Goal: Obtain resource: Download file/media

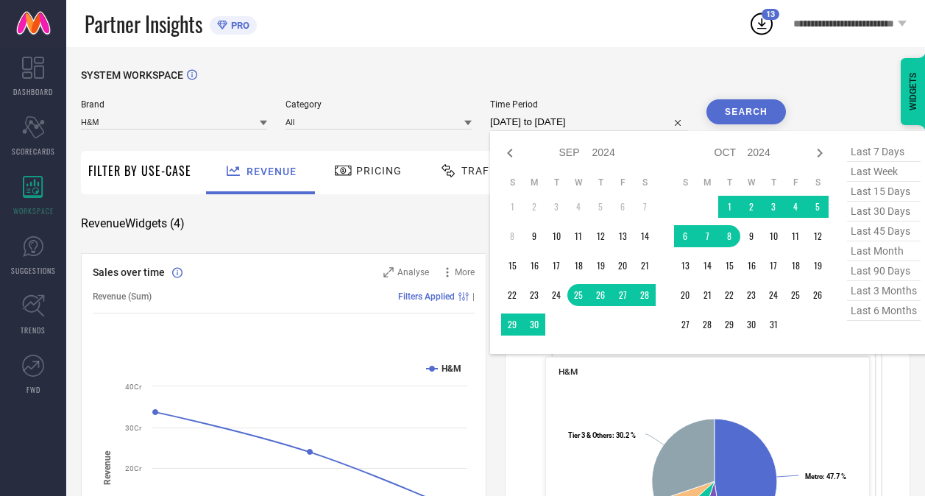
select select "8"
select select "2024"
select select "9"
select select "2024"
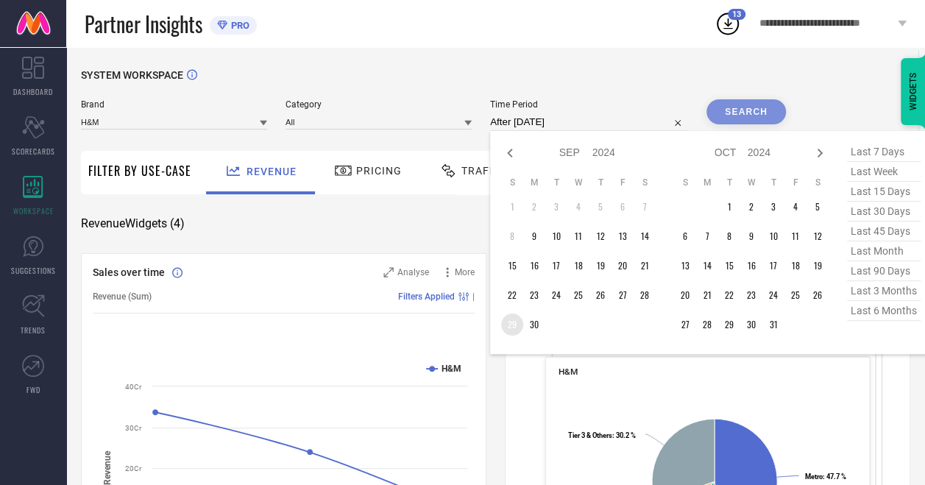
click at [517, 321] on td "29" at bounding box center [512, 325] width 22 height 22
type input "29-09-2024 to 29-09-2024"
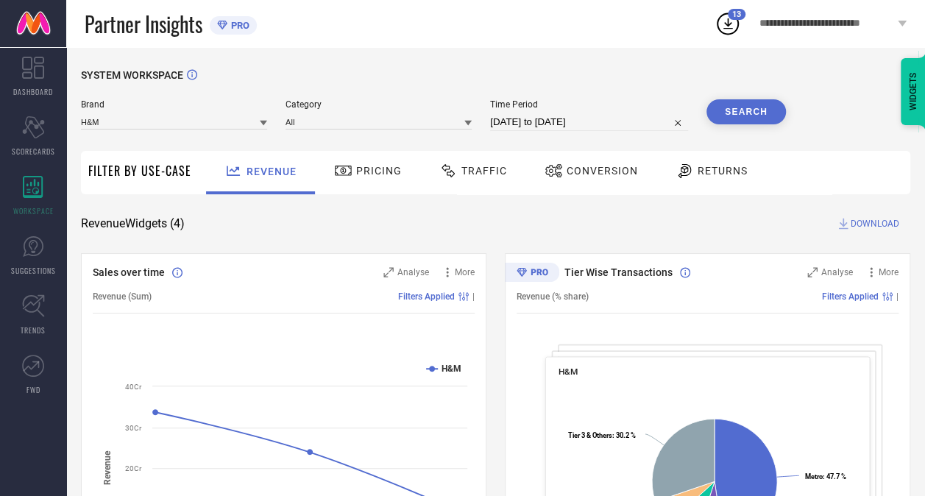
click at [746, 99] on button "Search" at bounding box center [747, 111] width 80 height 25
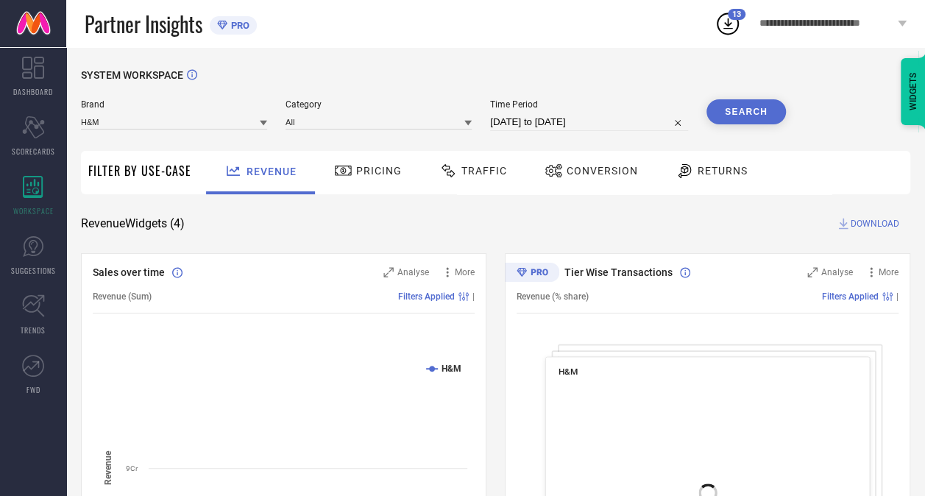
click at [498, 169] on span "Traffic" at bounding box center [485, 171] width 46 height 12
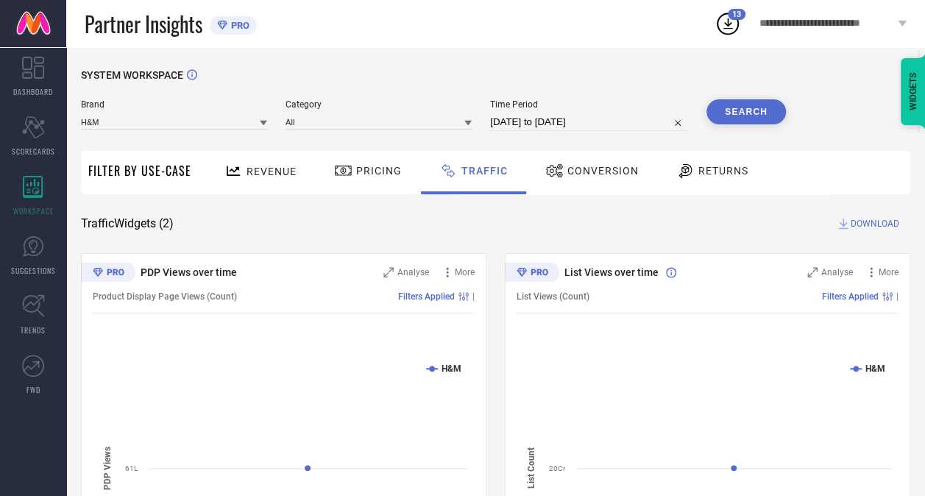
click at [873, 219] on span "DOWNLOAD" at bounding box center [875, 223] width 49 height 15
